Goal: Navigation & Orientation: Find specific page/section

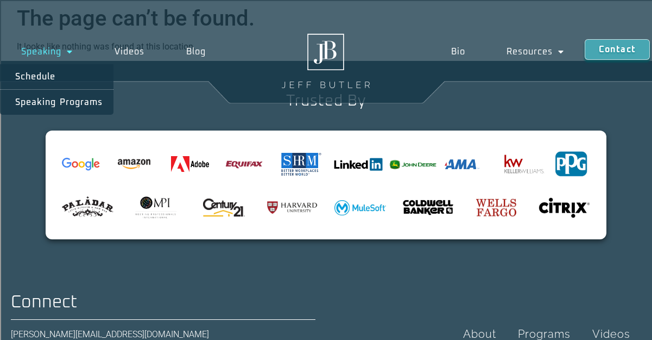
click at [52, 53] on link "Speaking" at bounding box center [46, 51] width 93 height 25
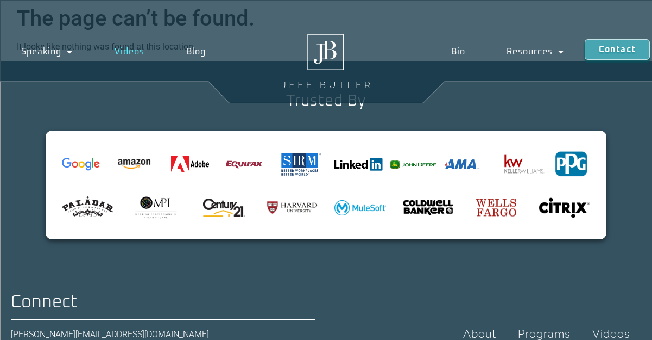
click at [125, 49] on link "Videos" at bounding box center [129, 51] width 72 height 25
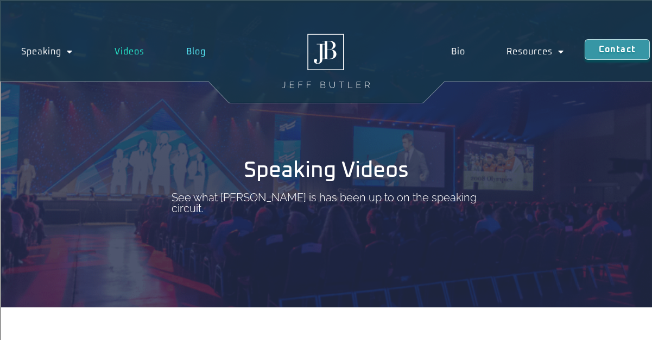
click at [198, 49] on link "Blog" at bounding box center [195, 51] width 61 height 25
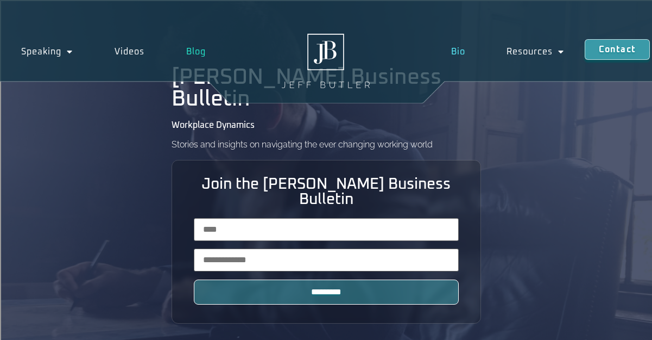
click at [461, 53] on link "Bio" at bounding box center [458, 51] width 55 height 25
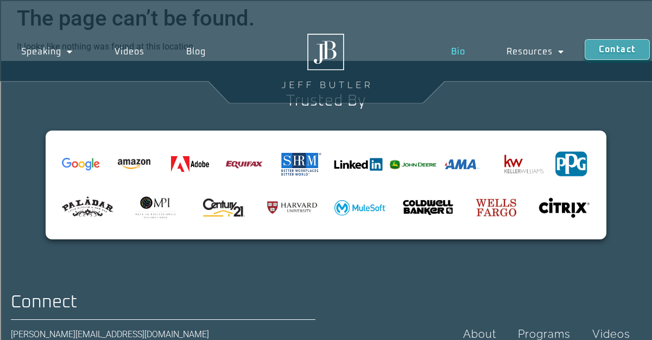
click at [454, 51] on link "Bio" at bounding box center [458, 51] width 55 height 25
